Goal: Check status: Check status

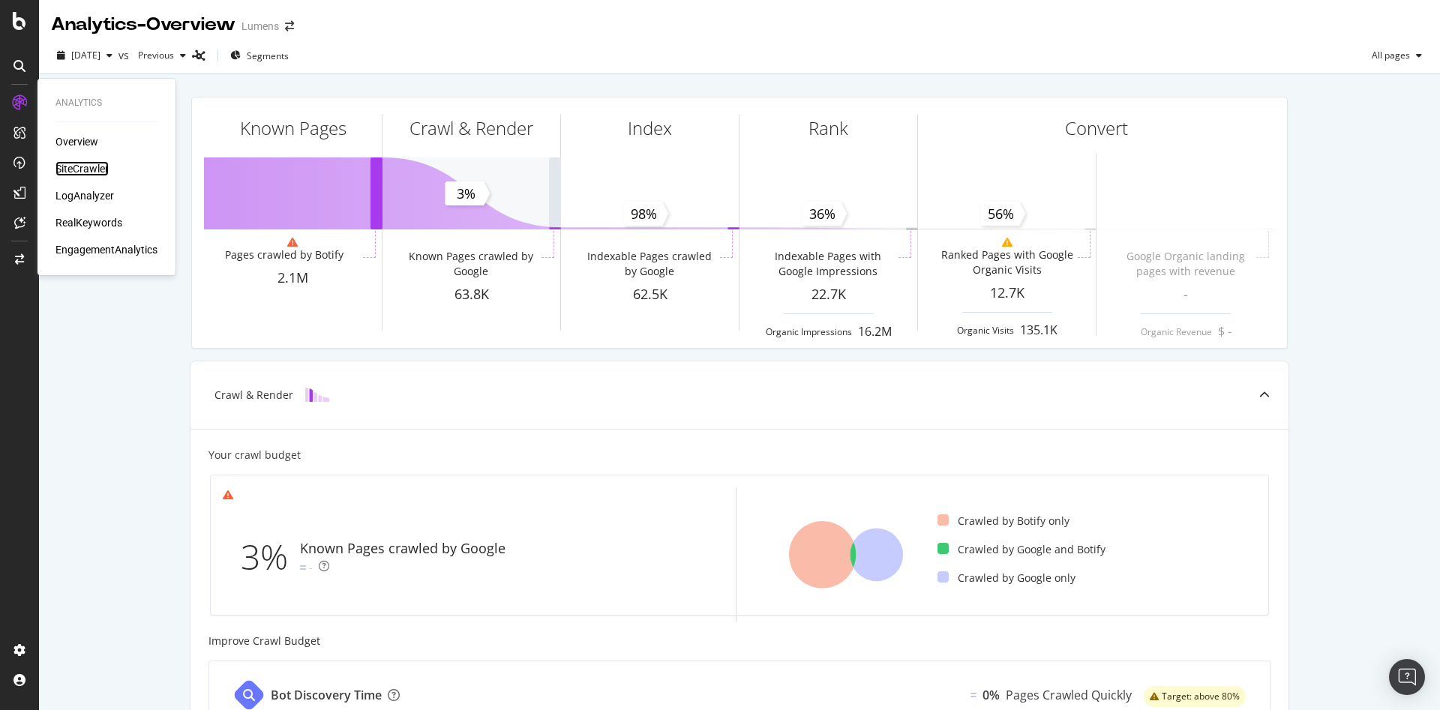
click at [89, 167] on div "SiteCrawler" at bounding box center [81, 168] width 53 height 15
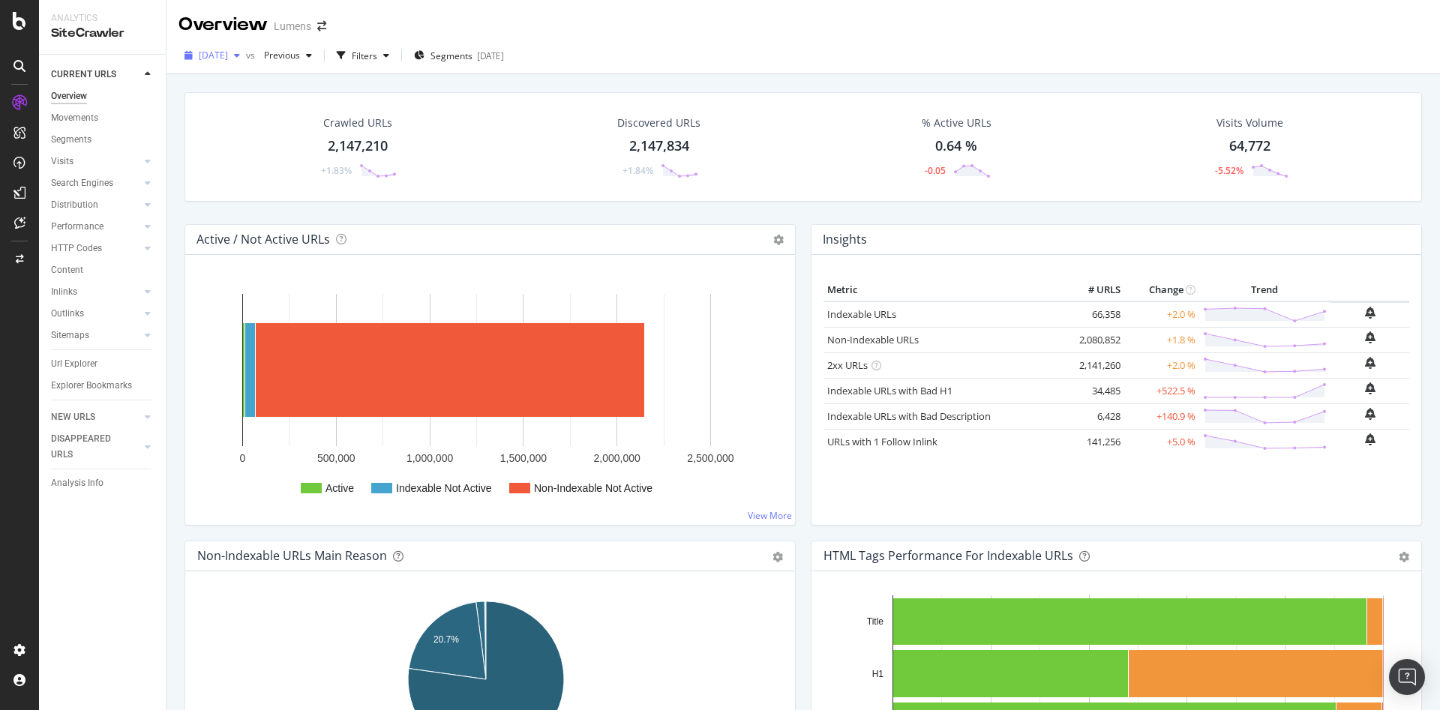
click at [246, 49] on div "[DATE]" at bounding box center [211, 55] width 67 height 22
click at [228, 58] on span "[DATE]" at bounding box center [213, 55] width 29 height 13
click at [242, 103] on div "[DATE]" at bounding box center [240, 109] width 80 height 13
